Goal: Book appointment/travel/reservation

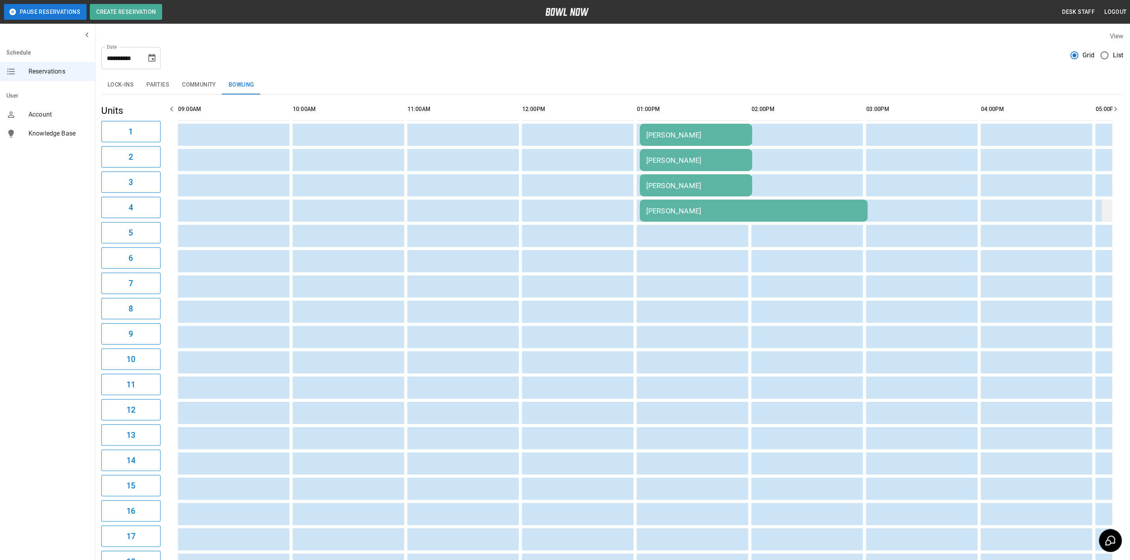
scroll to position [0, 918]
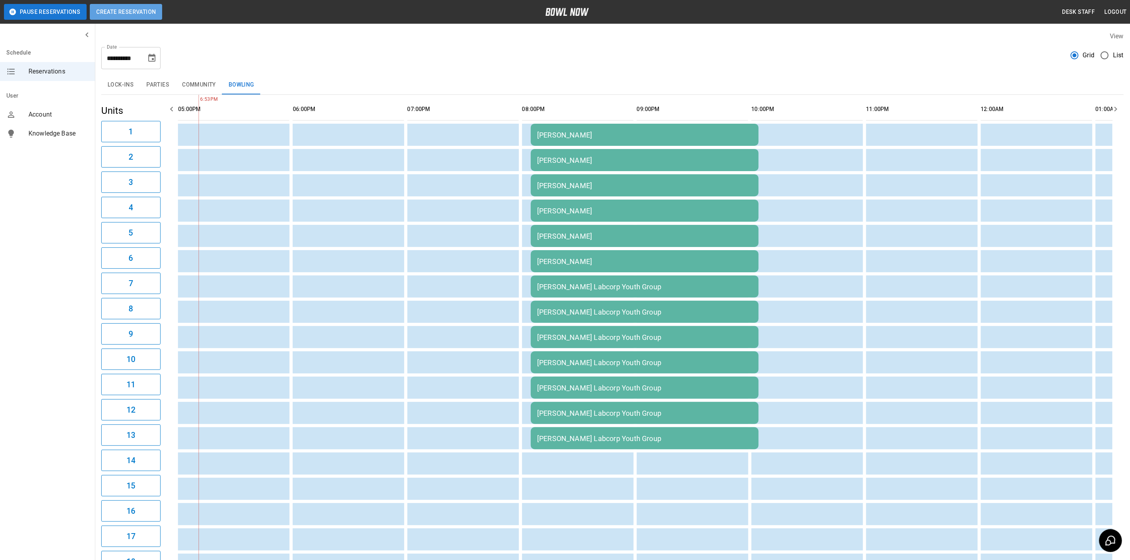
click at [103, 9] on button "Create Reservation" at bounding box center [126, 12] width 72 height 16
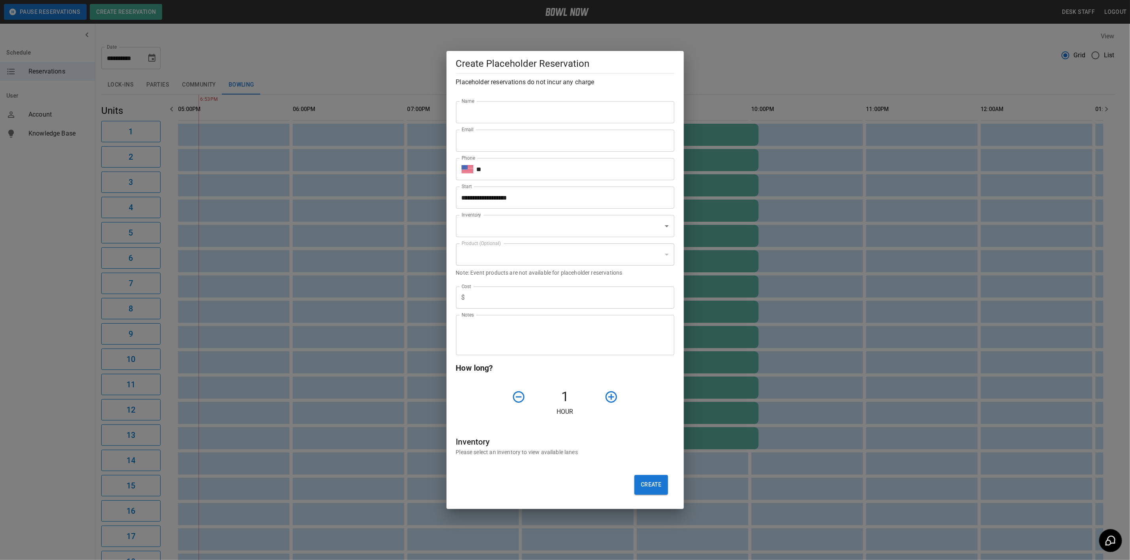
type input "**********"
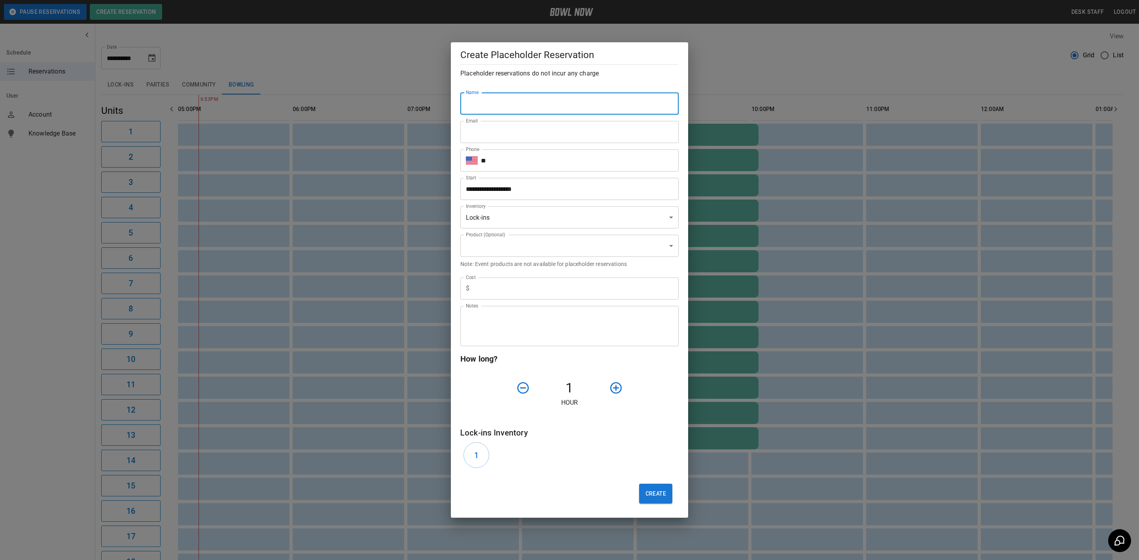
click at [555, 95] on input "Name" at bounding box center [569, 104] width 218 height 22
type input "**********"
click at [505, 214] on body "**********" at bounding box center [569, 314] width 1139 height 629
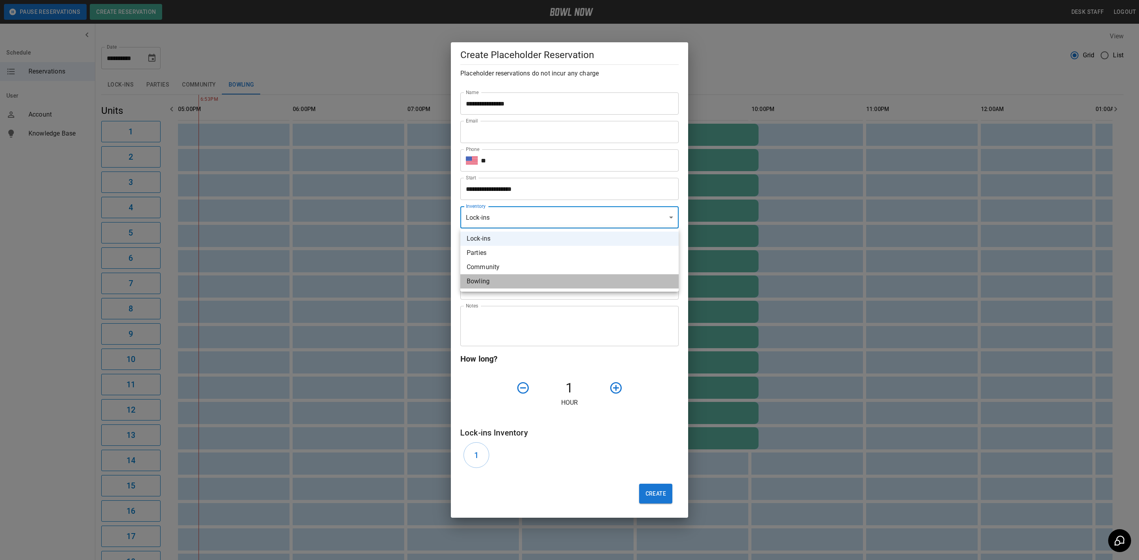
drag, startPoint x: 537, startPoint y: 280, endPoint x: 536, endPoint y: 260, distance: 20.2
click at [537, 280] on li "Bowling" at bounding box center [569, 282] width 218 height 14
type input "**********"
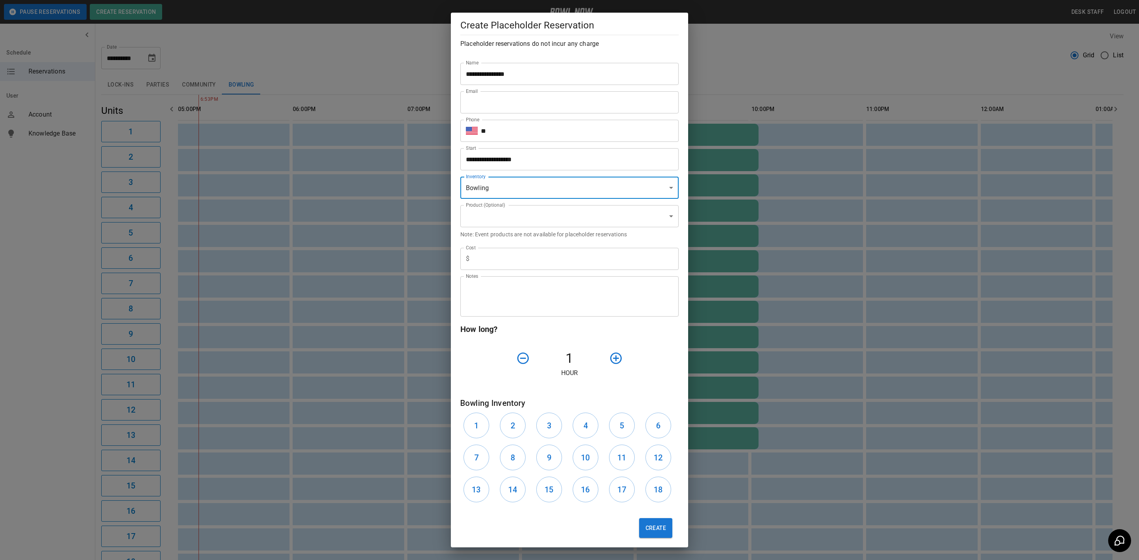
click at [533, 222] on body "**********" at bounding box center [569, 314] width 1139 height 629
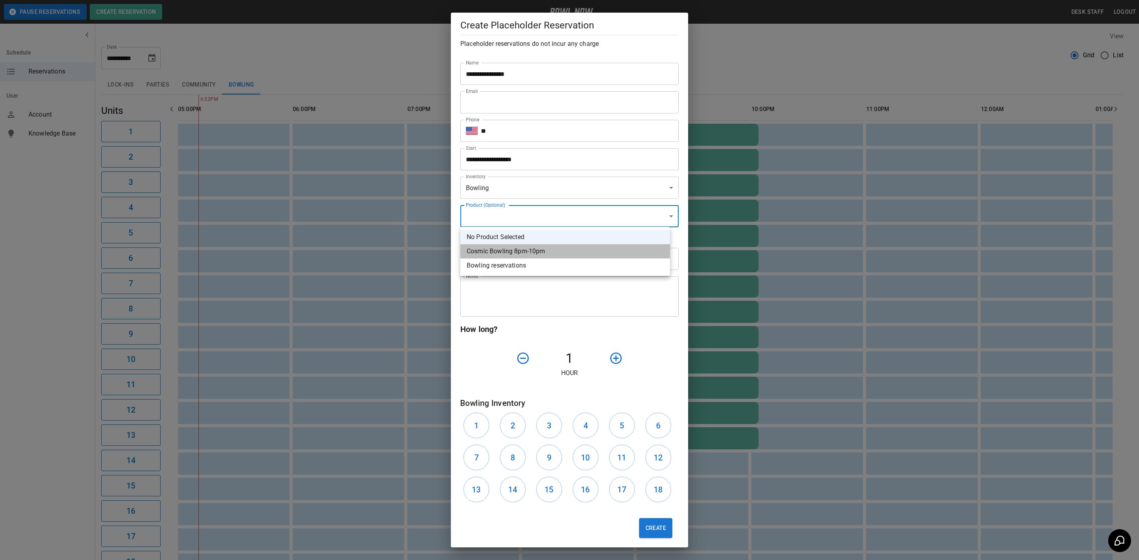
click at [547, 246] on li "Cosmic Bowling 8pm-10pm" at bounding box center [565, 251] width 210 height 14
type input "**********"
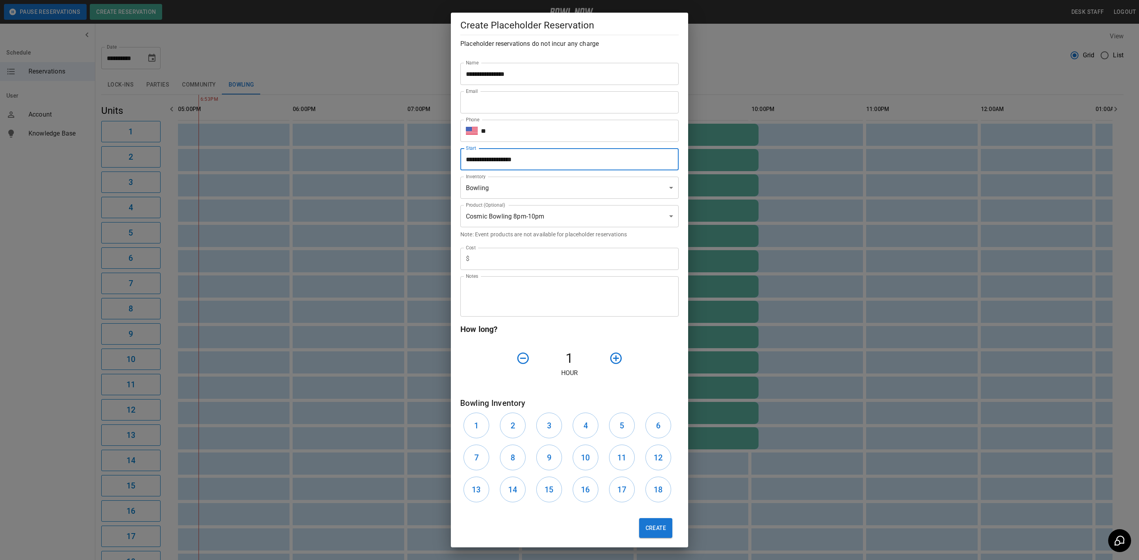
click at [546, 161] on input "**********" at bounding box center [566, 159] width 213 height 22
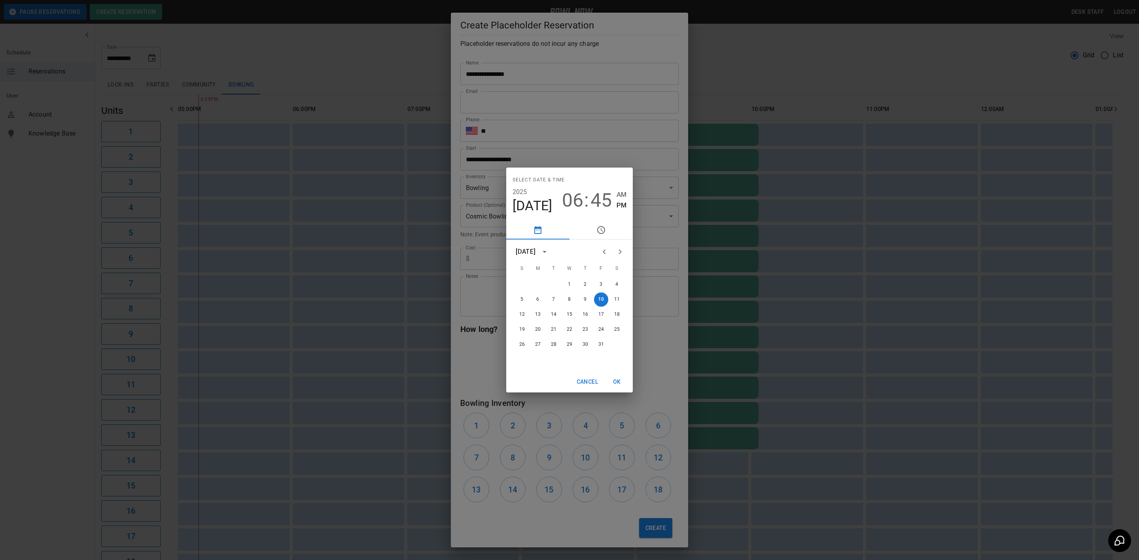
click at [572, 203] on span "06" at bounding box center [572, 200] width 21 height 22
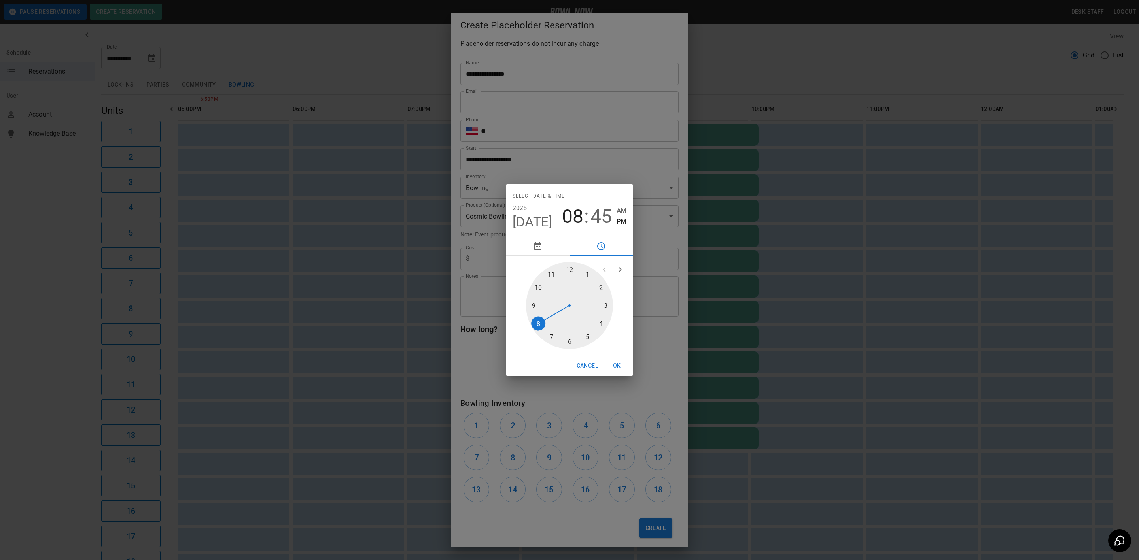
click at [538, 321] on div at bounding box center [569, 305] width 87 height 87
type input "**********"
click at [573, 271] on div at bounding box center [569, 305] width 87 height 87
click at [547, 233] on div "Select date & time [DATE] 08 : 00 AM PM" at bounding box center [569, 210] width 127 height 53
click at [616, 374] on div "Cancel OK" at bounding box center [569, 366] width 127 height 21
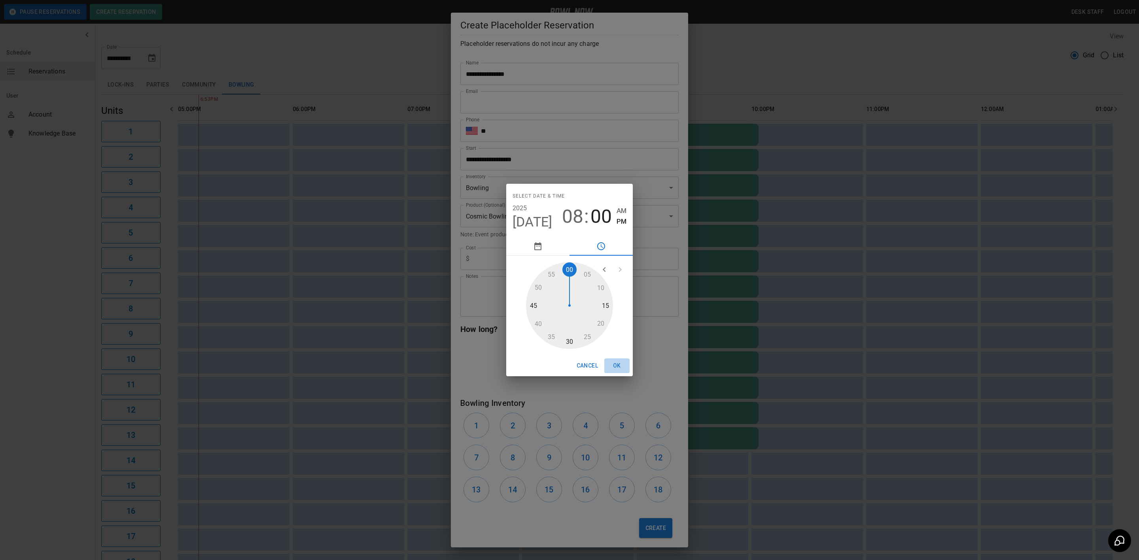
click at [616, 367] on button "OK" at bounding box center [616, 366] width 25 height 15
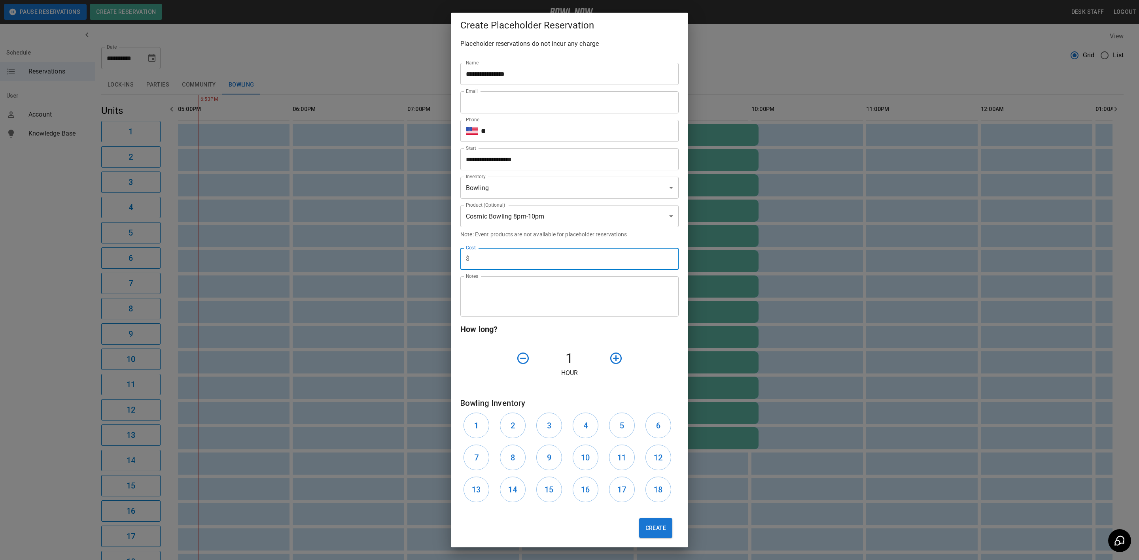
click at [583, 267] on input "text" at bounding box center [576, 259] width 206 height 22
type input "**"
click at [571, 297] on textarea "Notes" at bounding box center [569, 296] width 207 height 27
click at [609, 356] on icon "button" at bounding box center [616, 359] width 14 height 14
click at [609, 367] on button "button" at bounding box center [616, 358] width 20 height 20
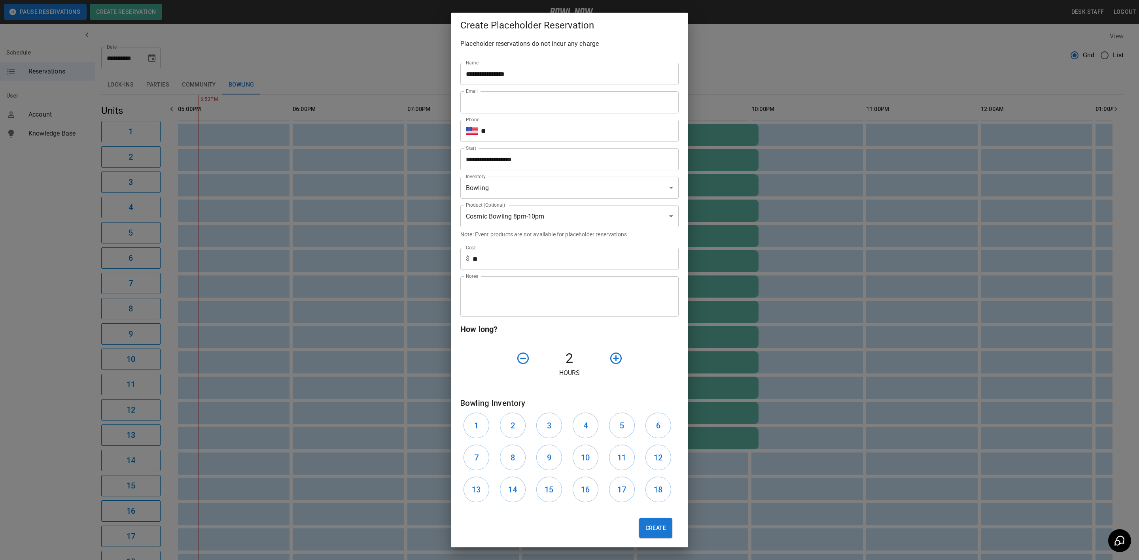
click at [651, 290] on textarea "Notes" at bounding box center [569, 296] width 207 height 27
click at [631, 289] on textarea "Notes" at bounding box center [569, 296] width 207 height 27
type textarea "******"
click at [602, 102] on input "Email" at bounding box center [569, 102] width 218 height 22
type input "**********"
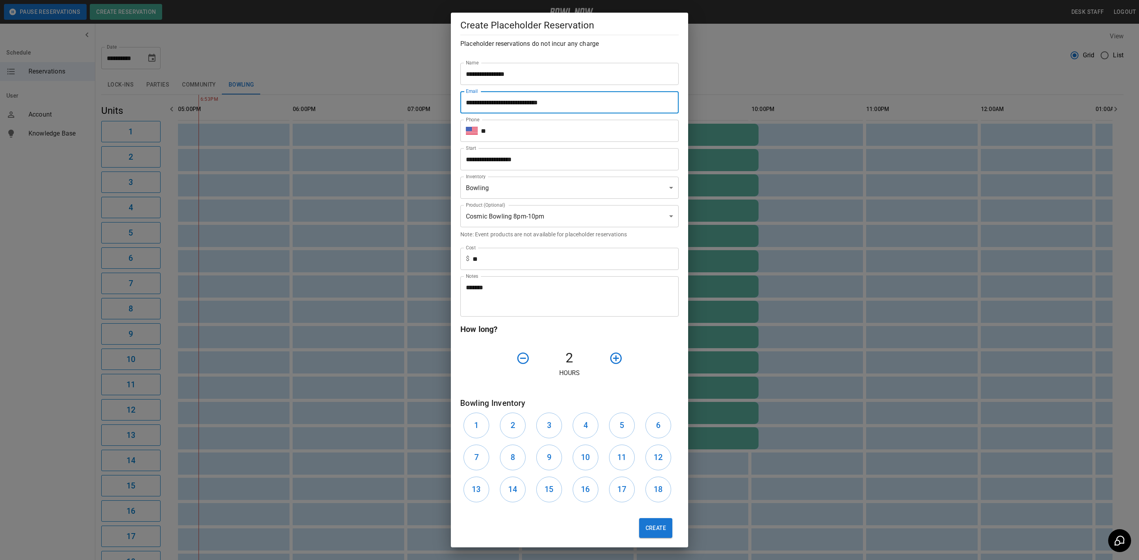
click at [590, 128] on input "**" at bounding box center [580, 131] width 198 height 22
type input "**********"
click at [511, 489] on h6 "14" at bounding box center [512, 489] width 9 height 13
click at [646, 527] on button "Create" at bounding box center [655, 529] width 33 height 20
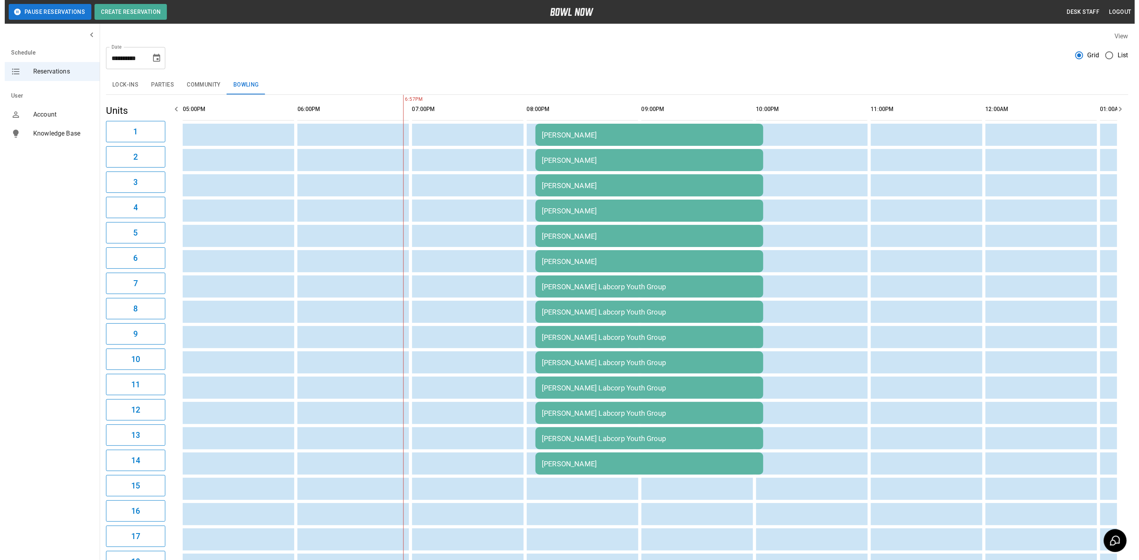
scroll to position [0, 987]
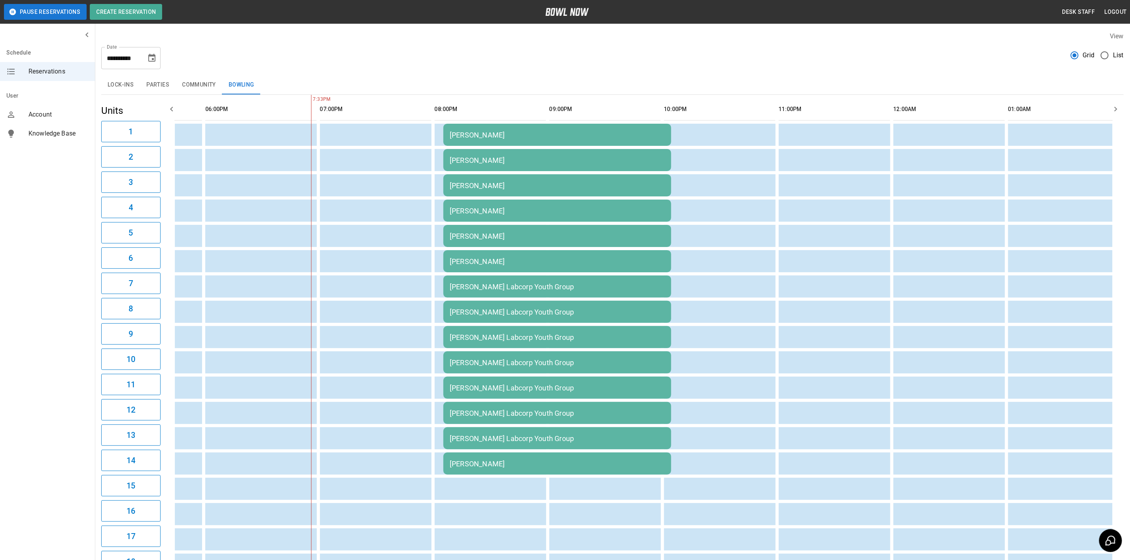
click at [152, 61] on icon "Choose date, selected date is Oct 10, 2025" at bounding box center [151, 58] width 7 height 8
click at [252, 32] on div "View" at bounding box center [612, 36] width 1022 height 9
click at [206, 36] on div "View" at bounding box center [612, 36] width 1022 height 9
drag, startPoint x: 163, startPoint y: 82, endPoint x: 171, endPoint y: 100, distance: 19.3
click at [164, 83] on button "Parties" at bounding box center [158, 85] width 36 height 19
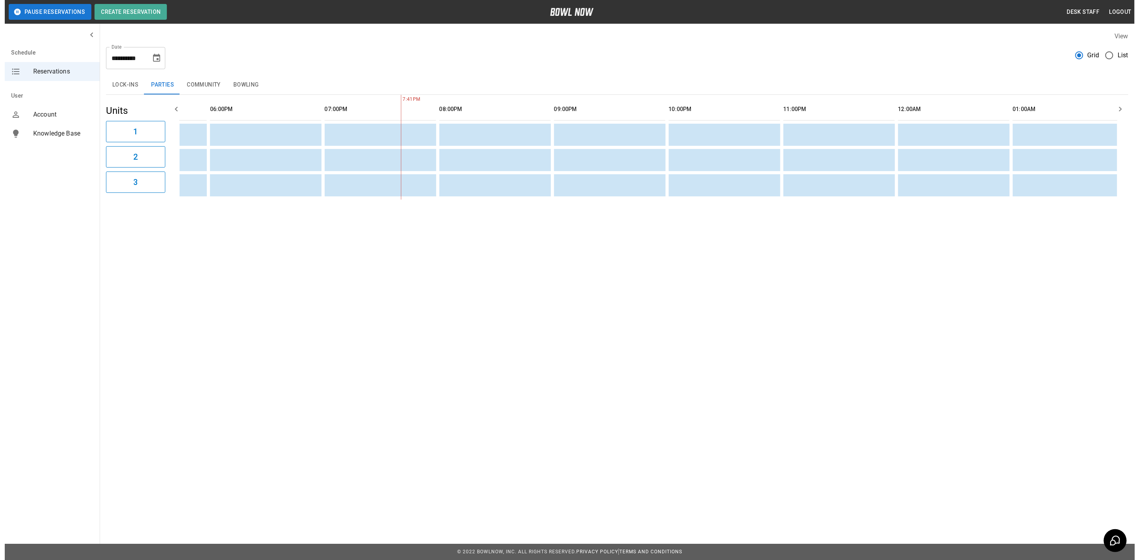
scroll to position [0, 978]
click at [150, 62] on icon "Choose date, selected date is Oct 10, 2025" at bounding box center [151, 57] width 9 height 9
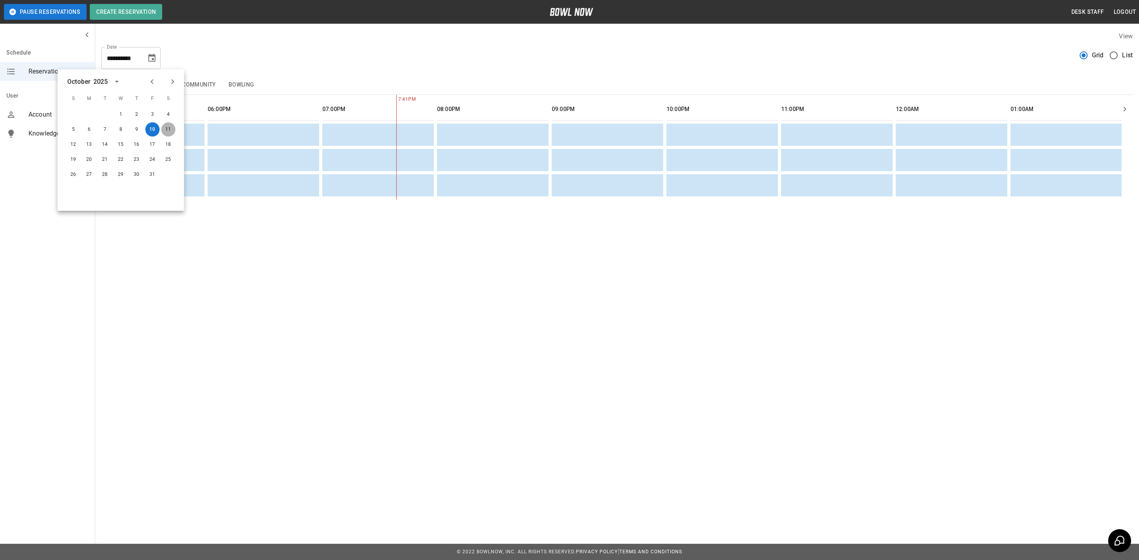
click at [171, 130] on button "11" at bounding box center [168, 130] width 14 height 14
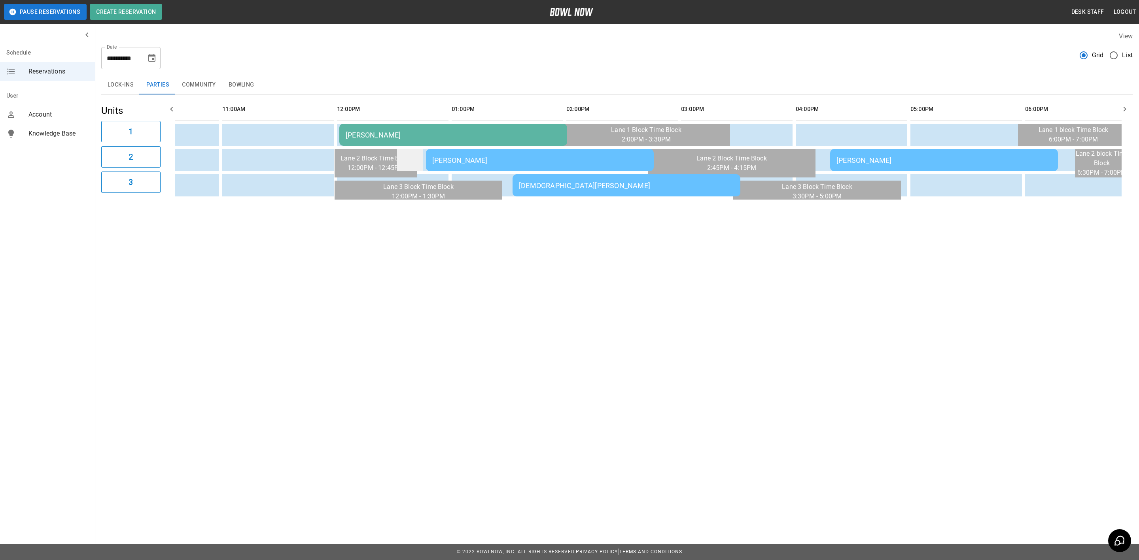
scroll to position [0, 176]
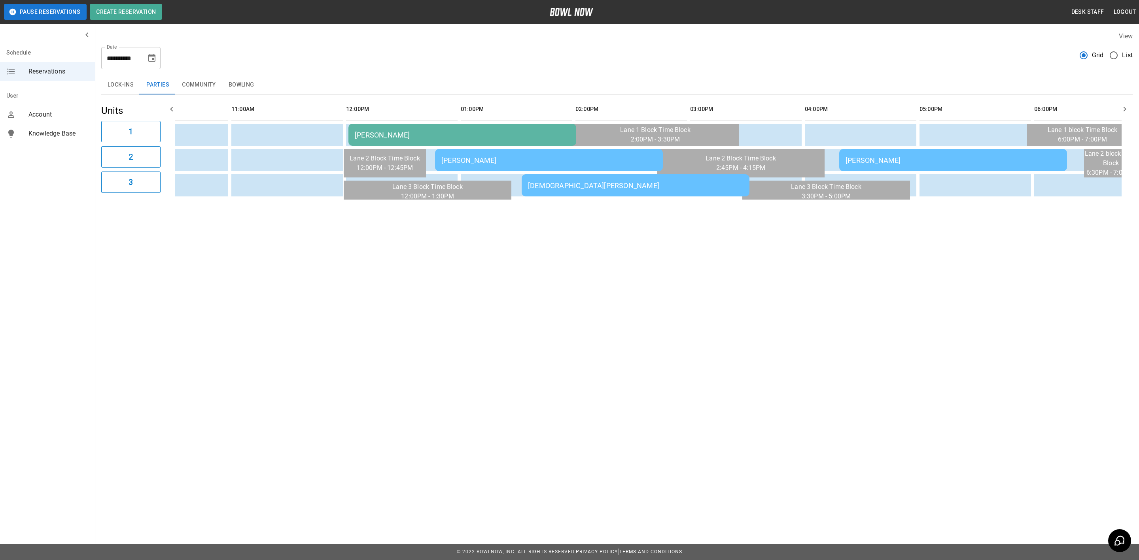
click at [430, 134] on div "[PERSON_NAME]" at bounding box center [462, 135] width 215 height 8
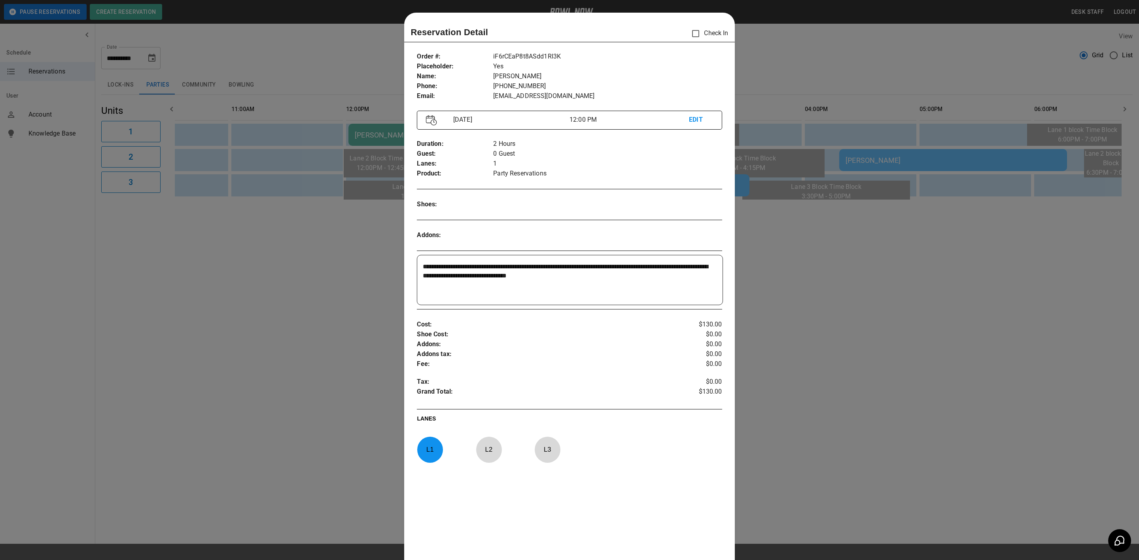
scroll to position [12, 0]
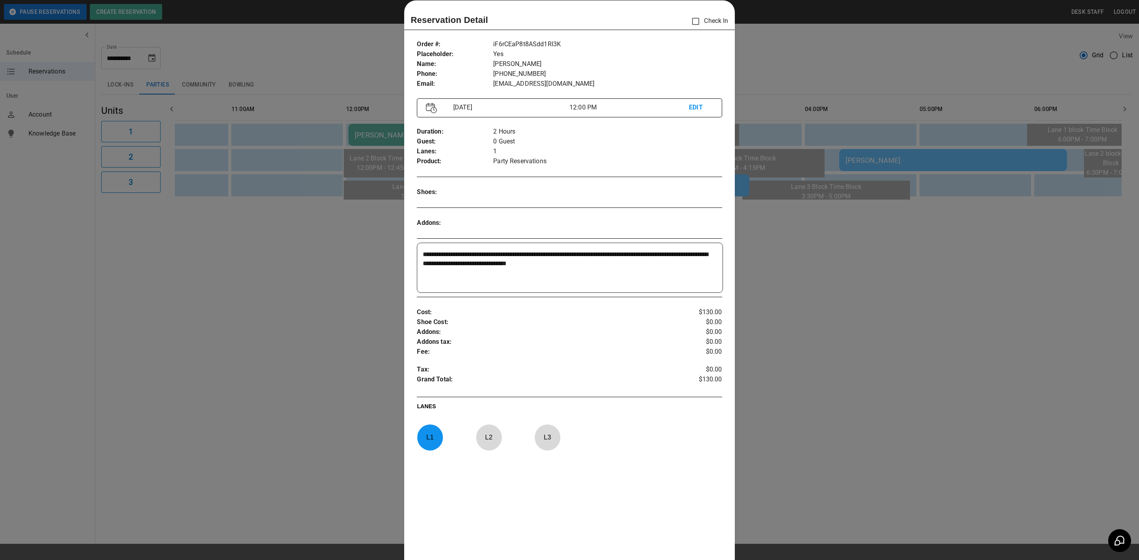
click at [835, 390] on div at bounding box center [569, 280] width 1139 height 560
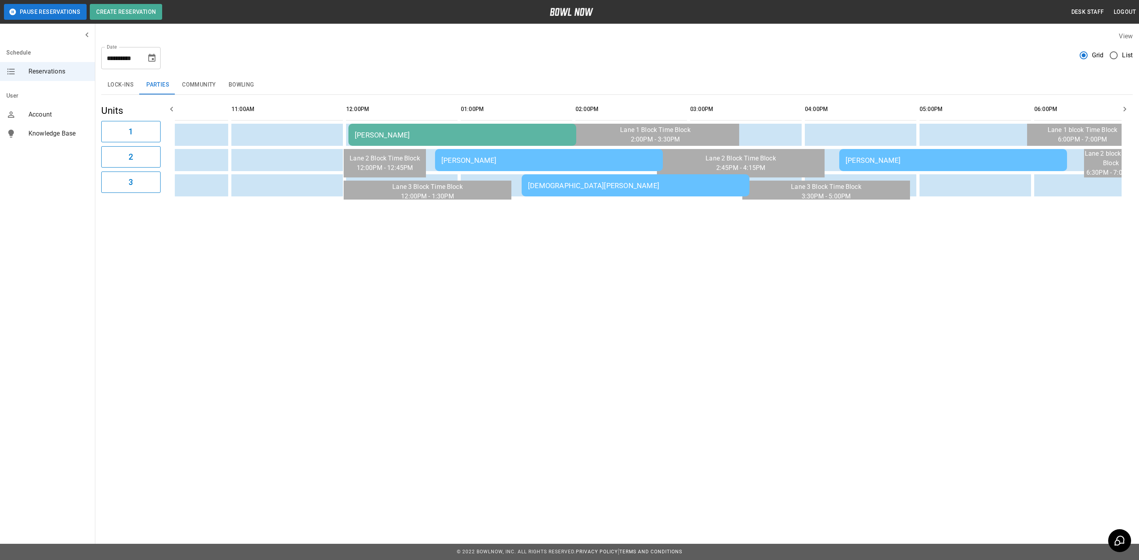
click at [587, 159] on div "[PERSON_NAME]" at bounding box center [548, 160] width 215 height 8
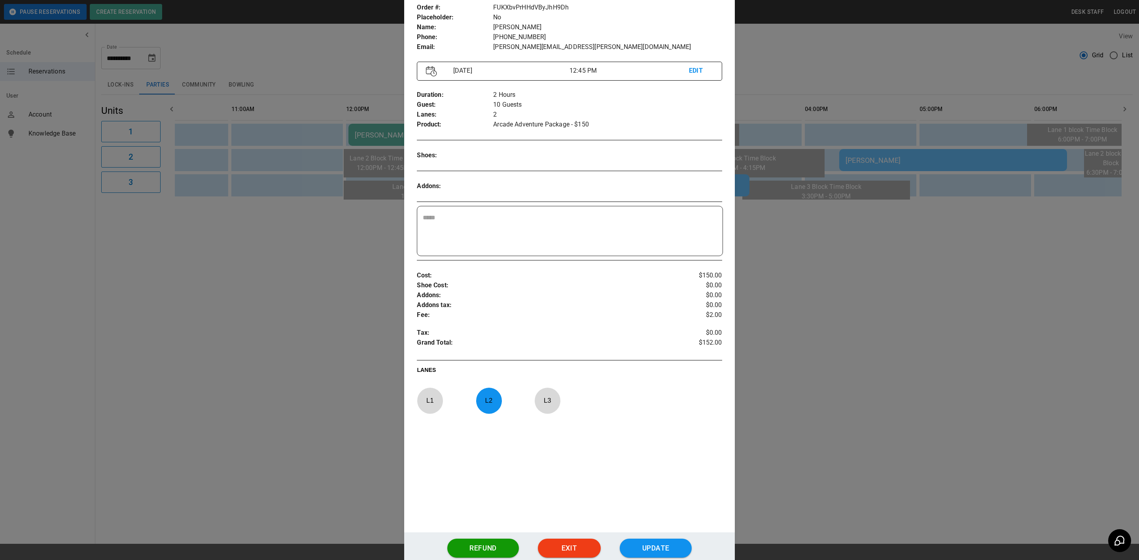
scroll to position [22, 0]
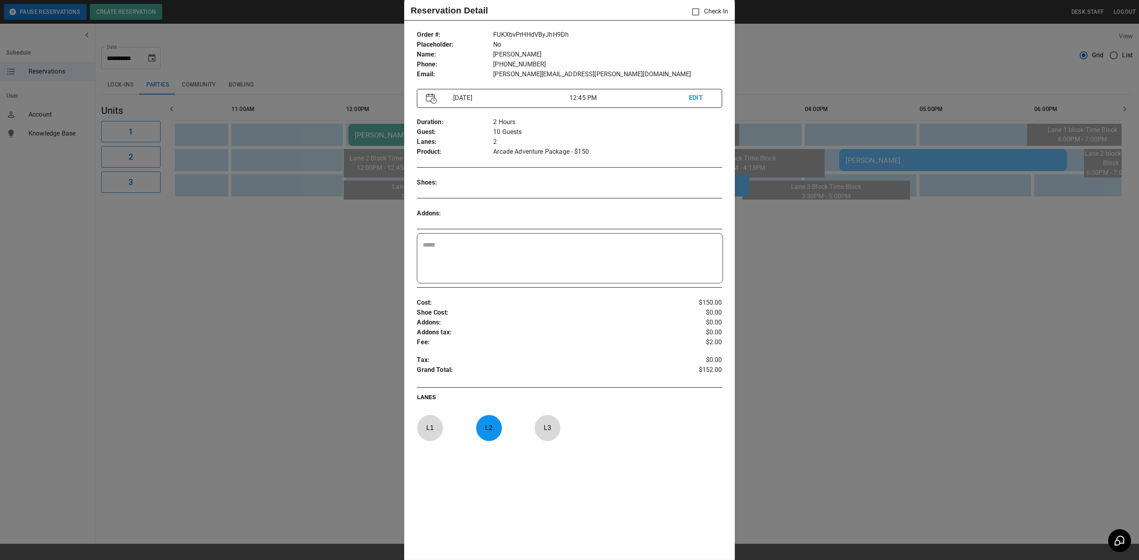
click at [850, 335] on div at bounding box center [569, 280] width 1139 height 560
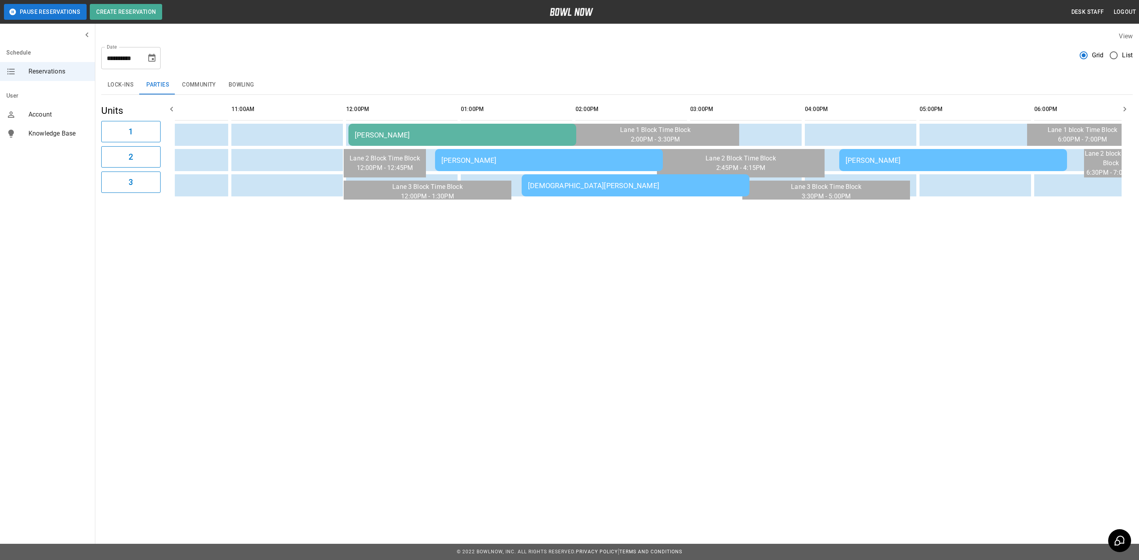
click at [616, 185] on div "[DEMOGRAPHIC_DATA][PERSON_NAME]" at bounding box center [635, 186] width 215 height 8
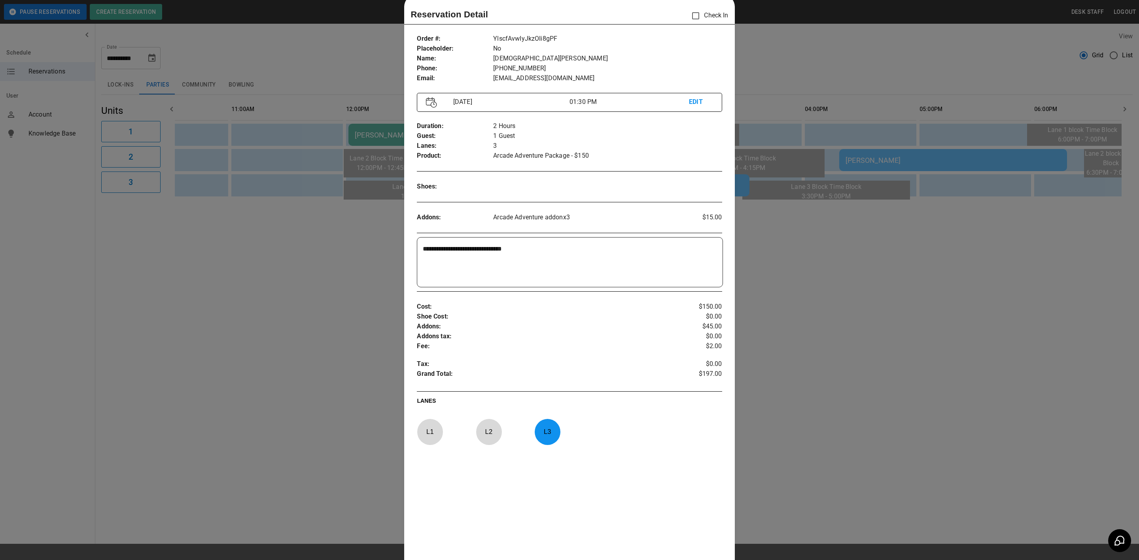
scroll to position [13, 0]
click at [837, 362] on div at bounding box center [569, 280] width 1139 height 560
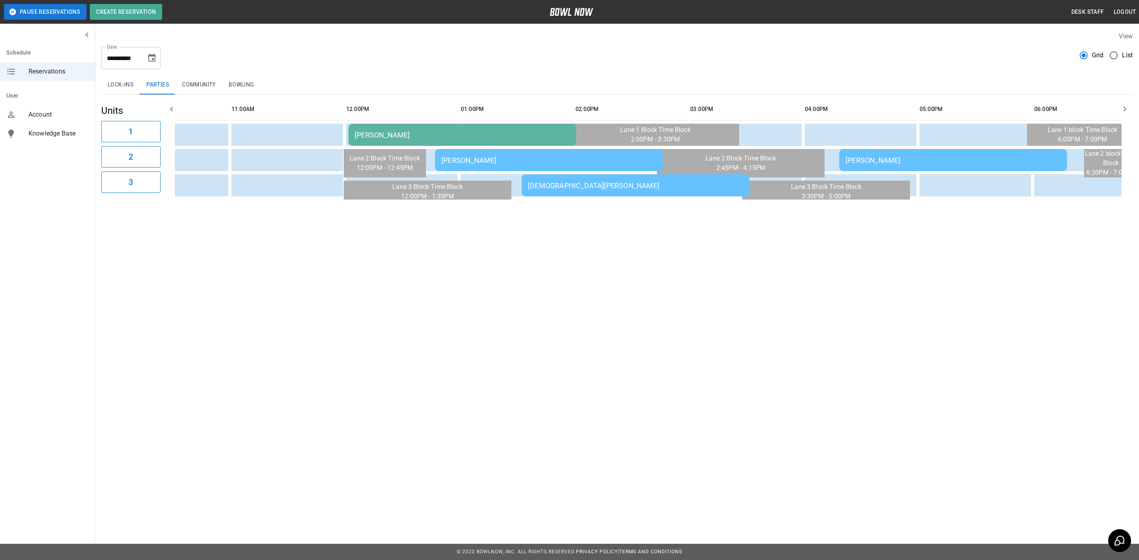
click at [863, 156] on div "[PERSON_NAME]" at bounding box center [953, 160] width 215 height 8
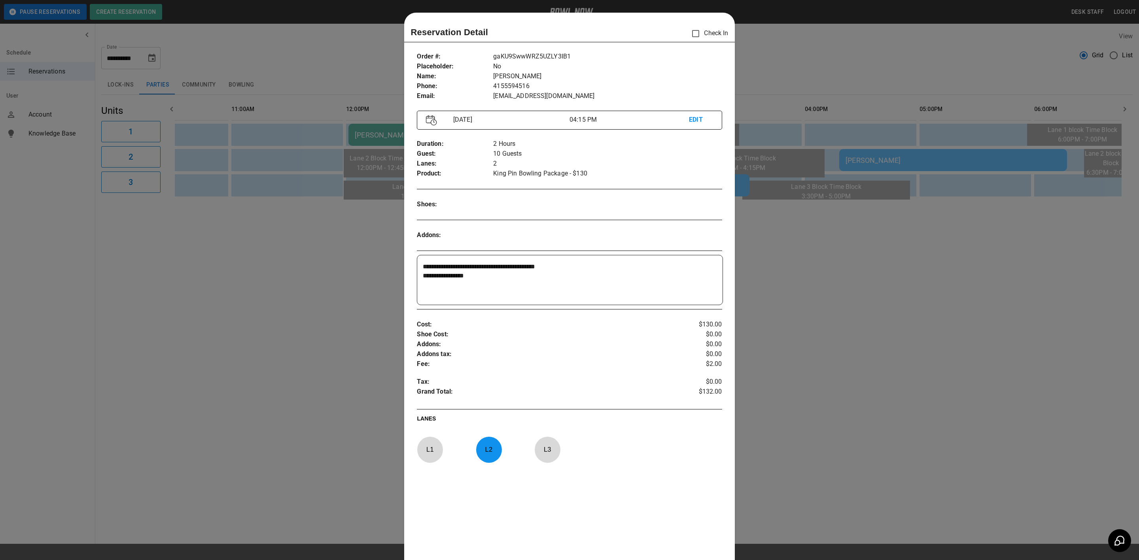
scroll to position [12, 0]
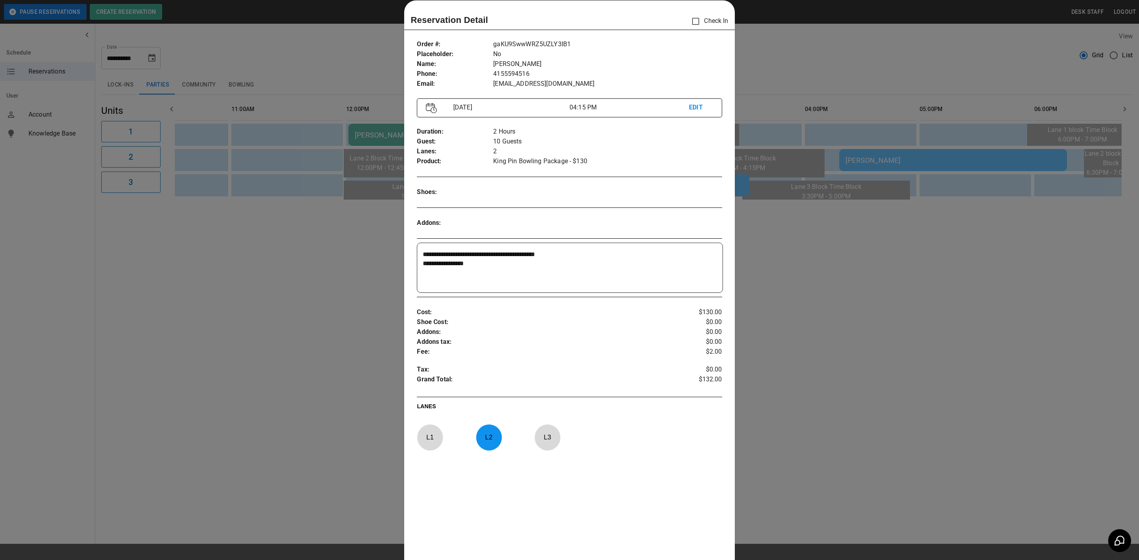
click at [861, 408] on div at bounding box center [569, 280] width 1139 height 560
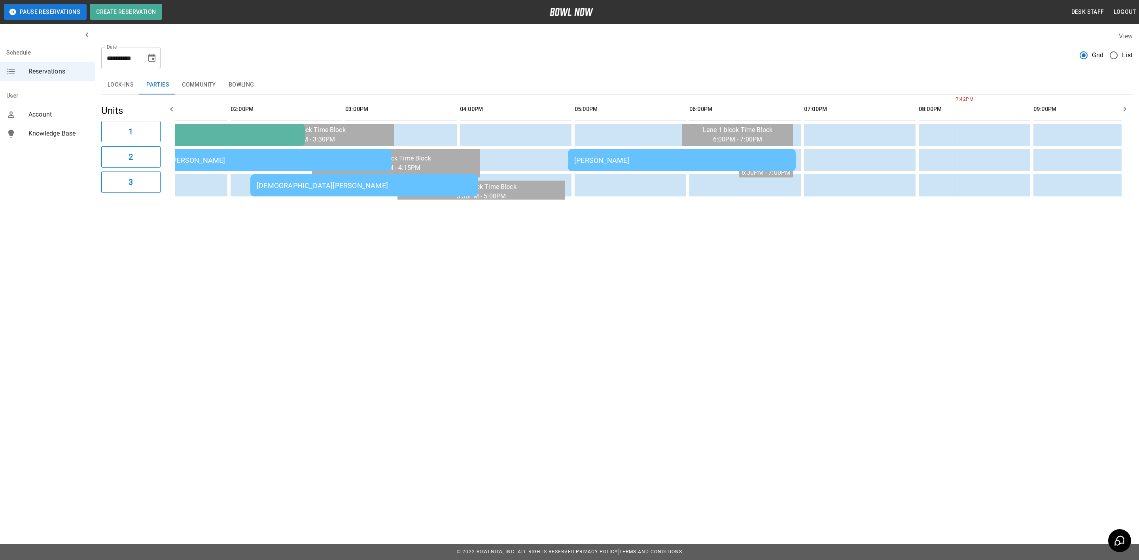
scroll to position [0, 0]
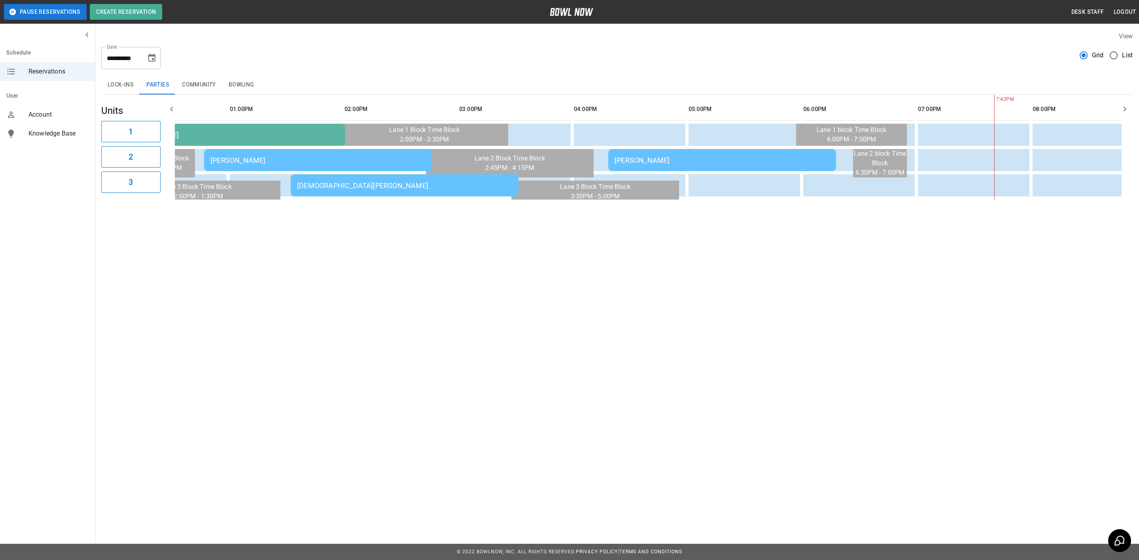
click at [152, 62] on icon "Choose date, selected date is Oct 11, 2025" at bounding box center [151, 57] width 9 height 9
click at [73, 144] on button "12" at bounding box center [73, 145] width 14 height 14
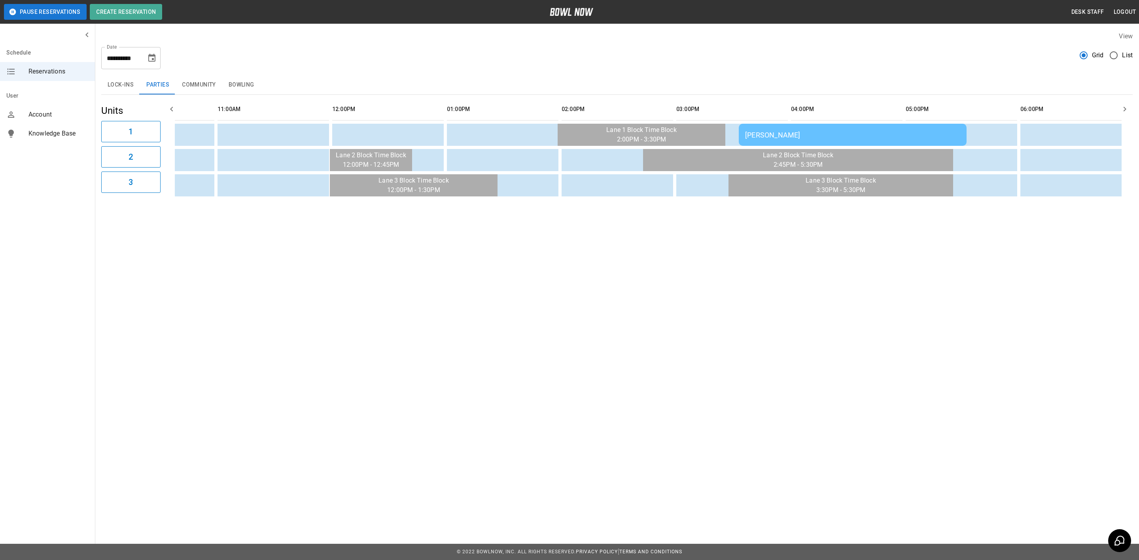
click at [749, 136] on div "[PERSON_NAME]" at bounding box center [852, 135] width 215 height 8
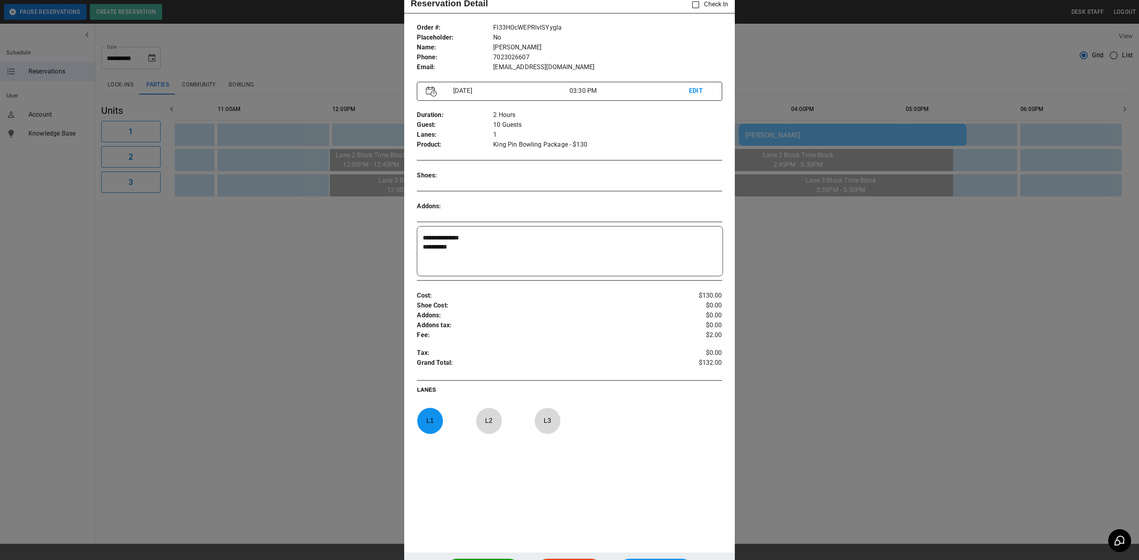
click at [833, 295] on div at bounding box center [569, 280] width 1139 height 560
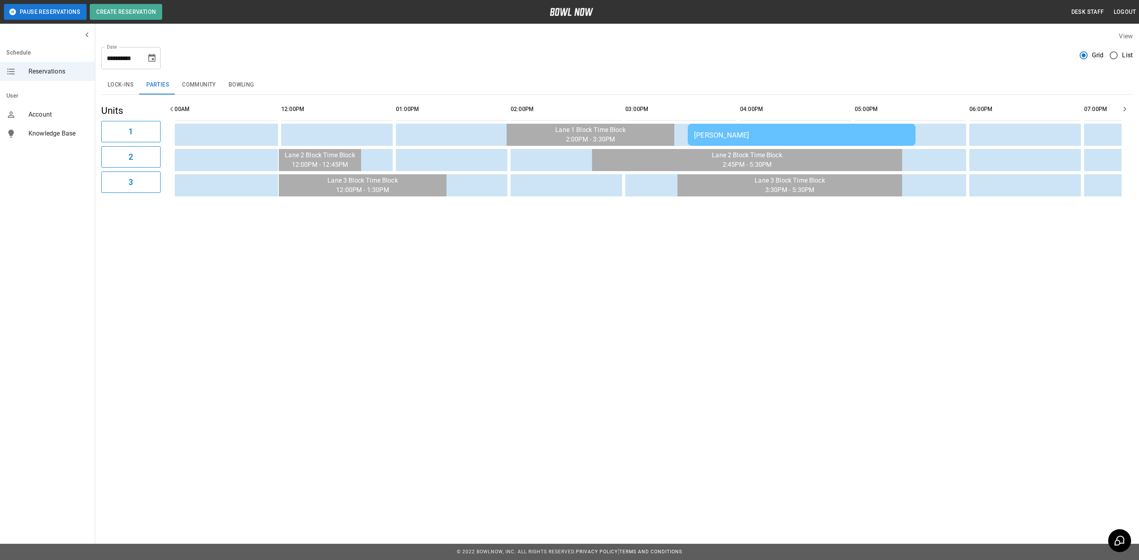
click at [148, 58] on icon "Choose date, selected date is Oct 12, 2025" at bounding box center [151, 57] width 9 height 9
click at [152, 129] on button "10" at bounding box center [153, 130] width 14 height 14
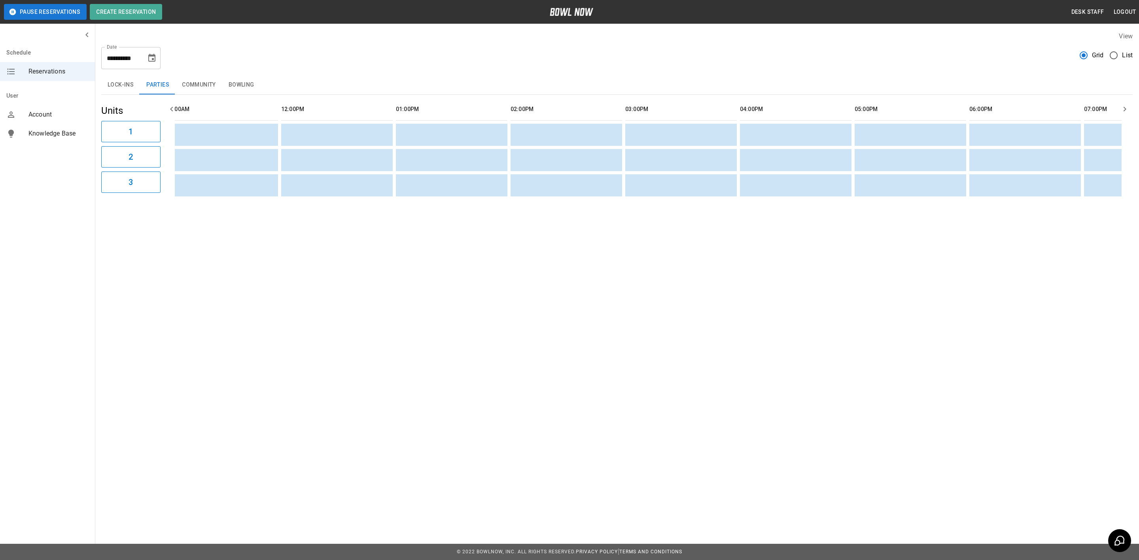
click at [148, 56] on icon "Choose date, selected date is Oct 10, 2025" at bounding box center [151, 57] width 9 height 9
click at [170, 129] on button "11" at bounding box center [168, 130] width 14 height 14
type input "**********"
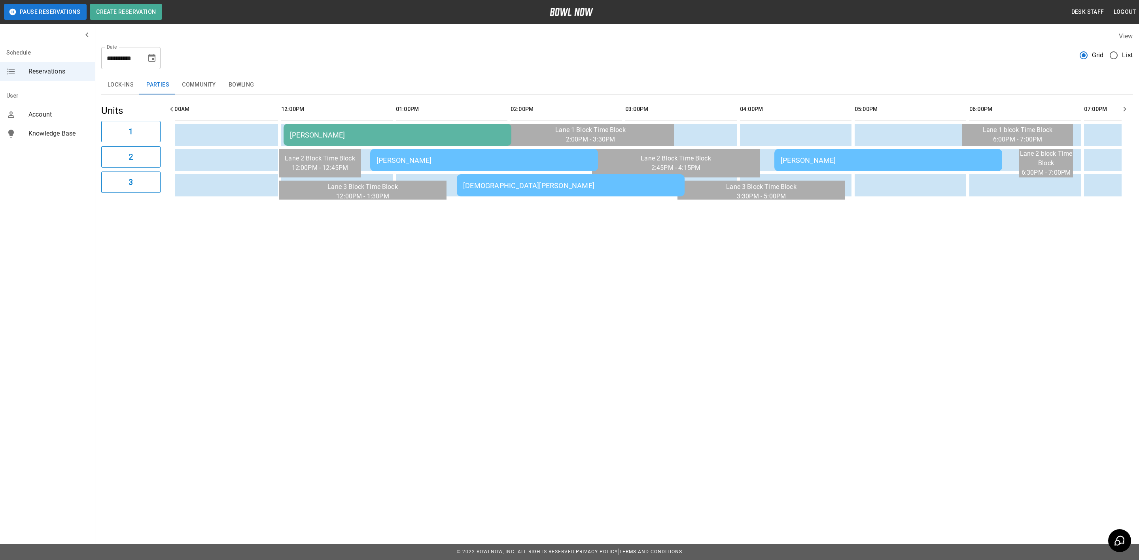
click at [566, 158] on div "[PERSON_NAME]" at bounding box center [484, 160] width 215 height 8
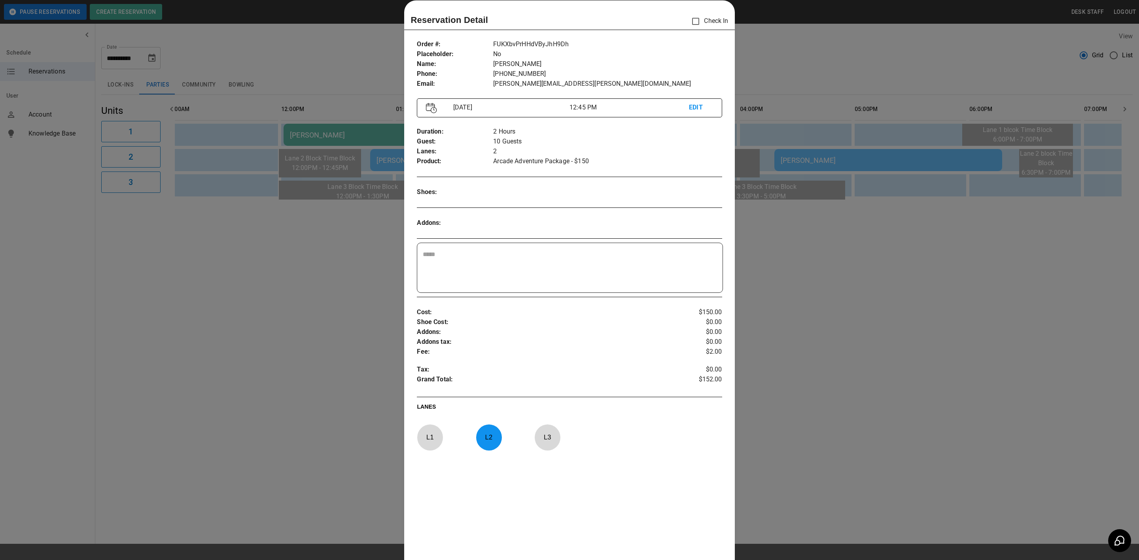
click at [846, 237] on div at bounding box center [569, 280] width 1139 height 560
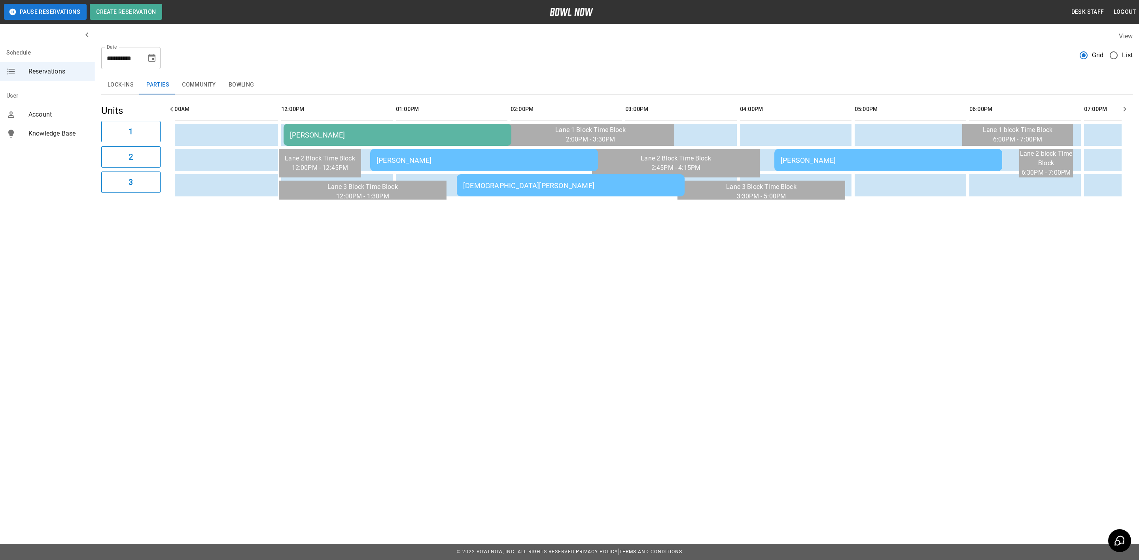
click at [599, 193] on td "[DEMOGRAPHIC_DATA][PERSON_NAME]" at bounding box center [571, 185] width 228 height 22
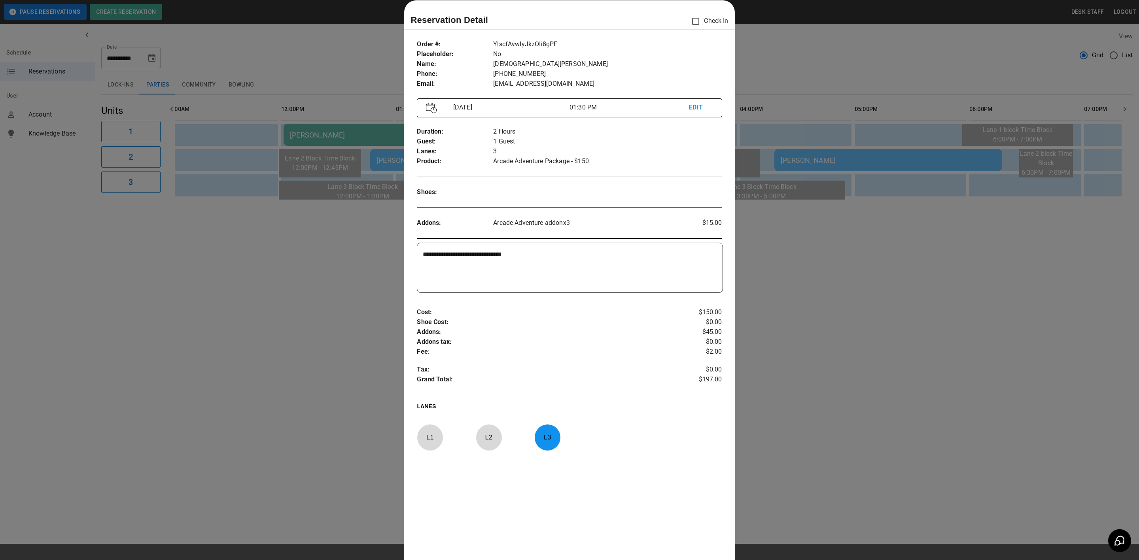
click at [835, 261] on div at bounding box center [569, 280] width 1139 height 560
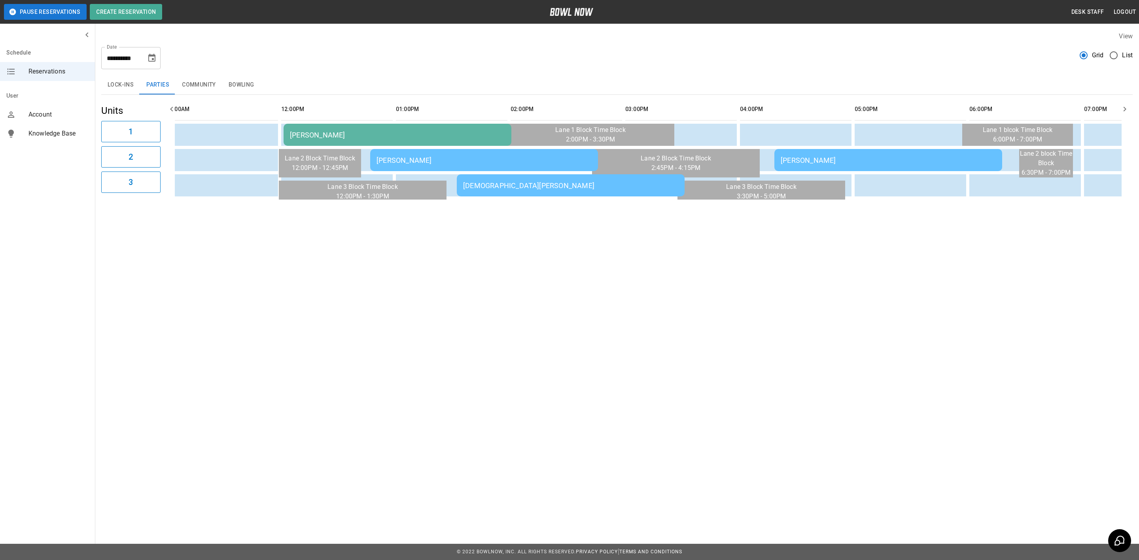
click at [807, 163] on div "[PERSON_NAME]" at bounding box center [888, 160] width 215 height 8
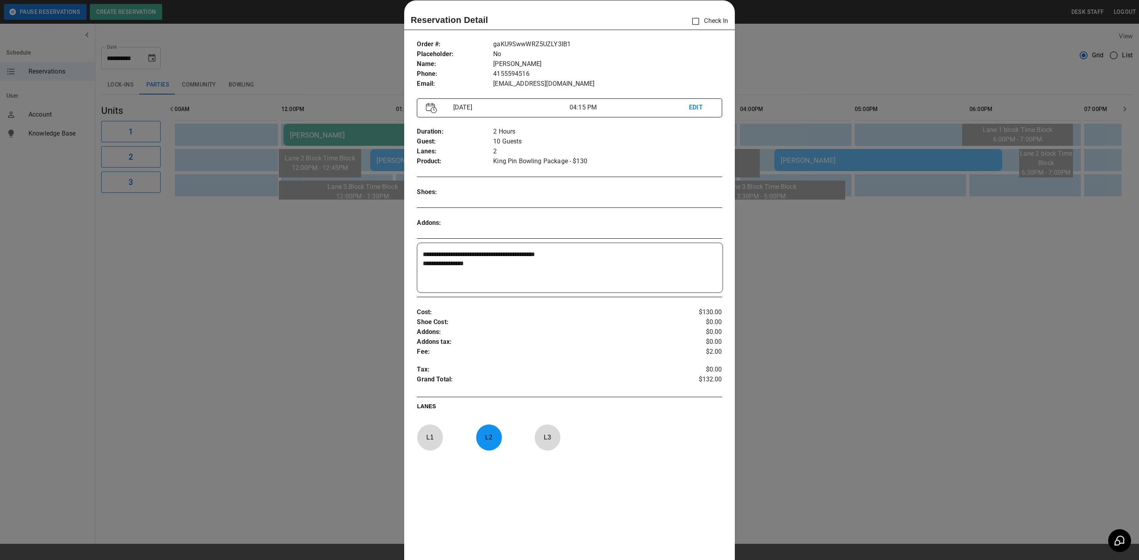
click at [851, 304] on div at bounding box center [569, 280] width 1139 height 560
